Goal: Task Accomplishment & Management: Use online tool/utility

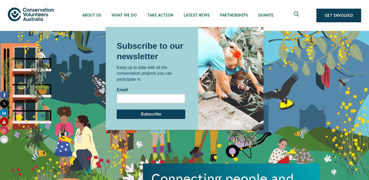
click at [263, 27] on button "Close" at bounding box center [262, 28] width 8 height 8
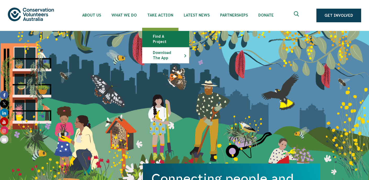
click at [166, 36] on link "Find a project" at bounding box center [165, 39] width 47 height 16
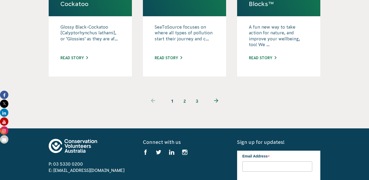
scroll to position [586, 0]
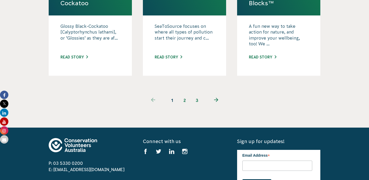
click at [185, 94] on link "2" at bounding box center [184, 100] width 13 height 13
